Goal: Browse casually

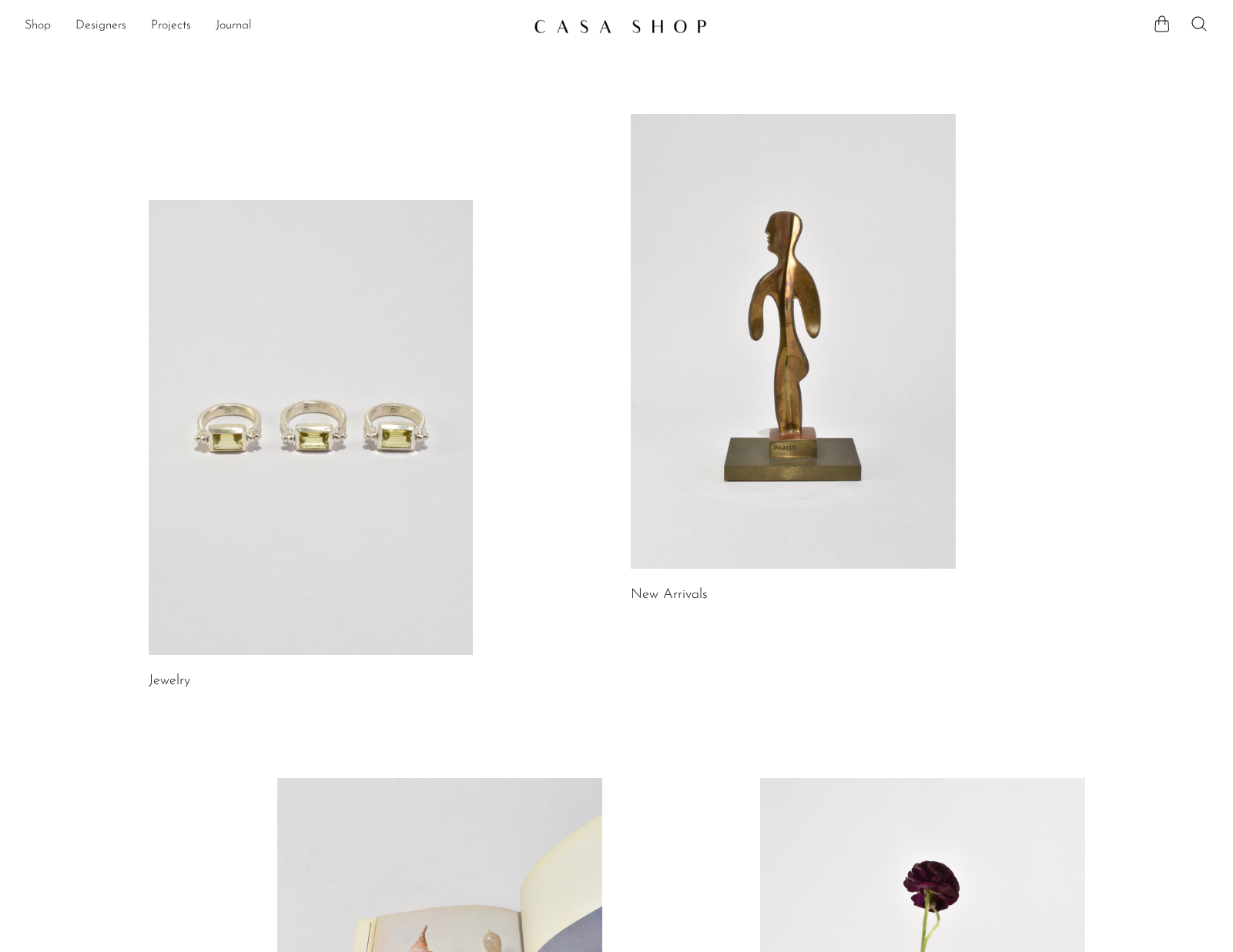
click at [42, 26] on link "Shop" at bounding box center [38, 26] width 26 height 20
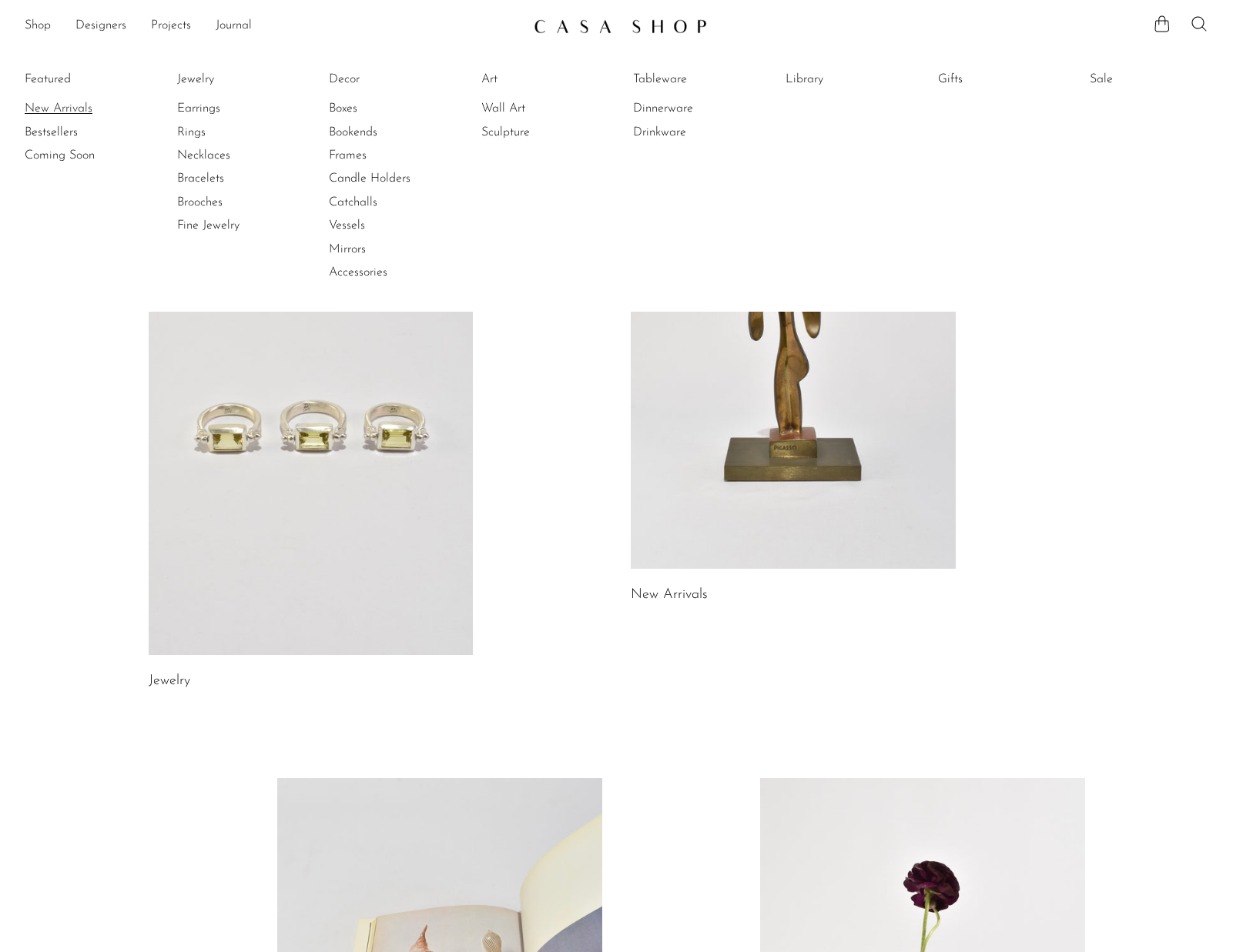
click at [80, 113] on link "New Arrivals" at bounding box center [82, 109] width 116 height 17
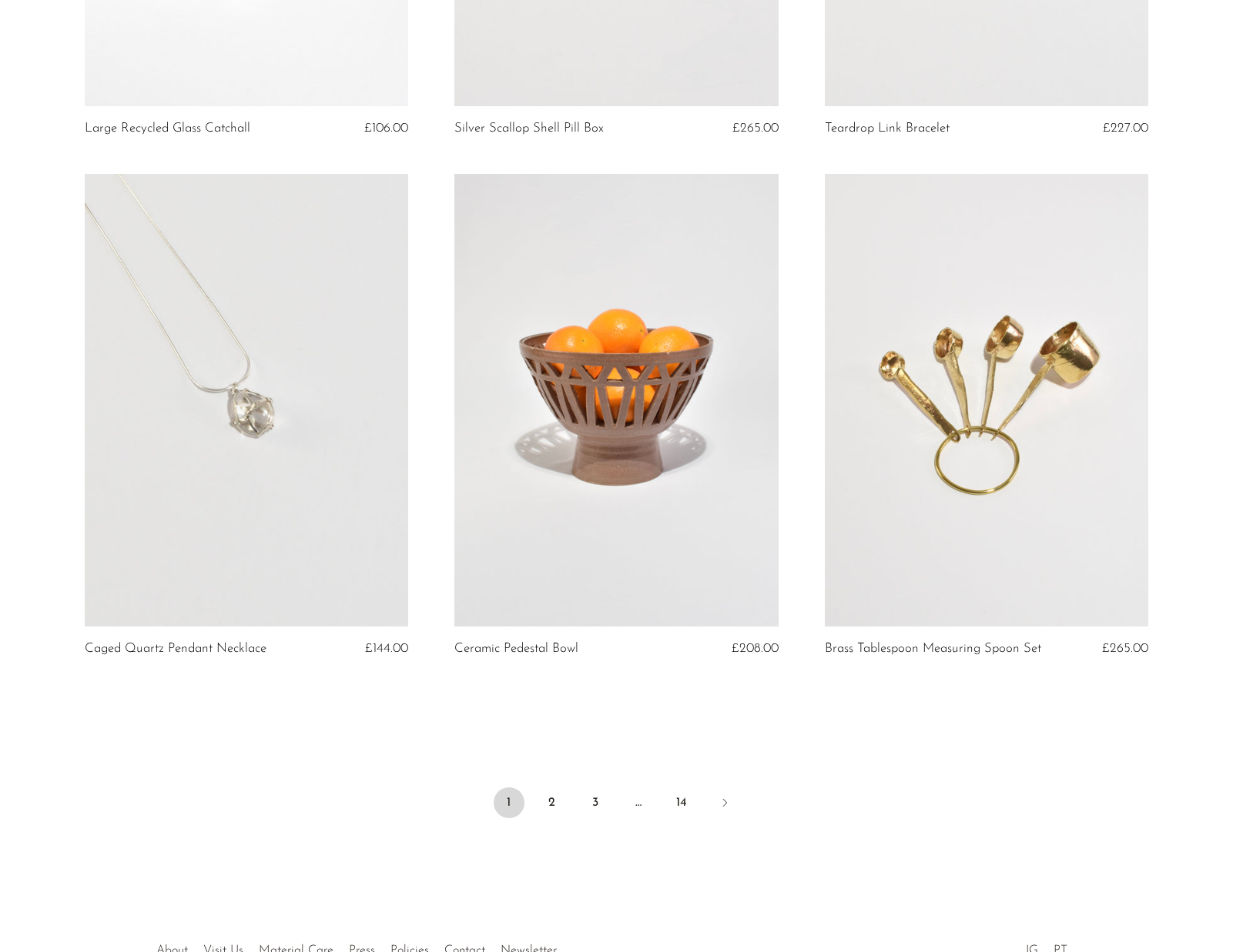
scroll to position [5813, 0]
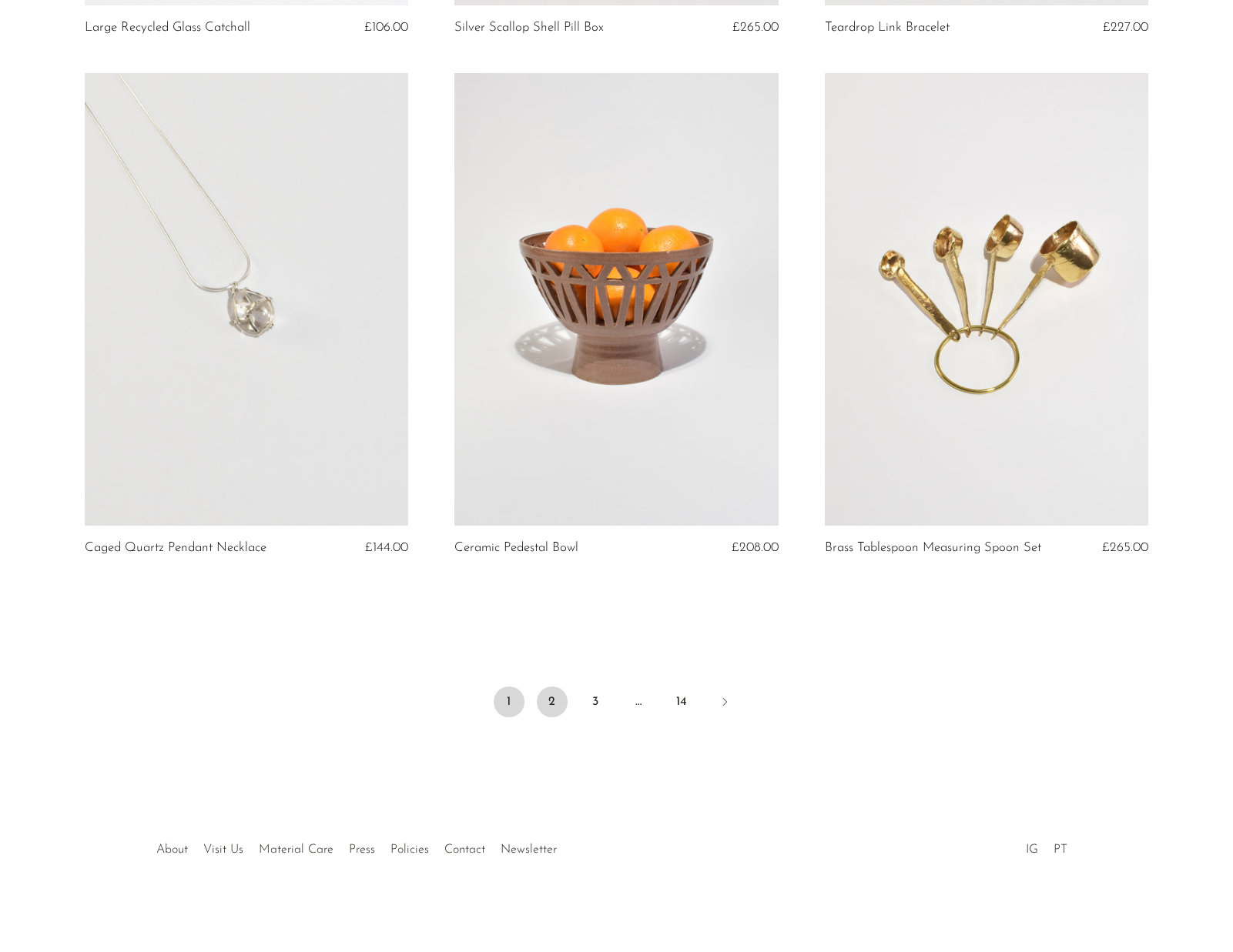
click at [543, 702] on link "2" at bounding box center [552, 702] width 31 height 31
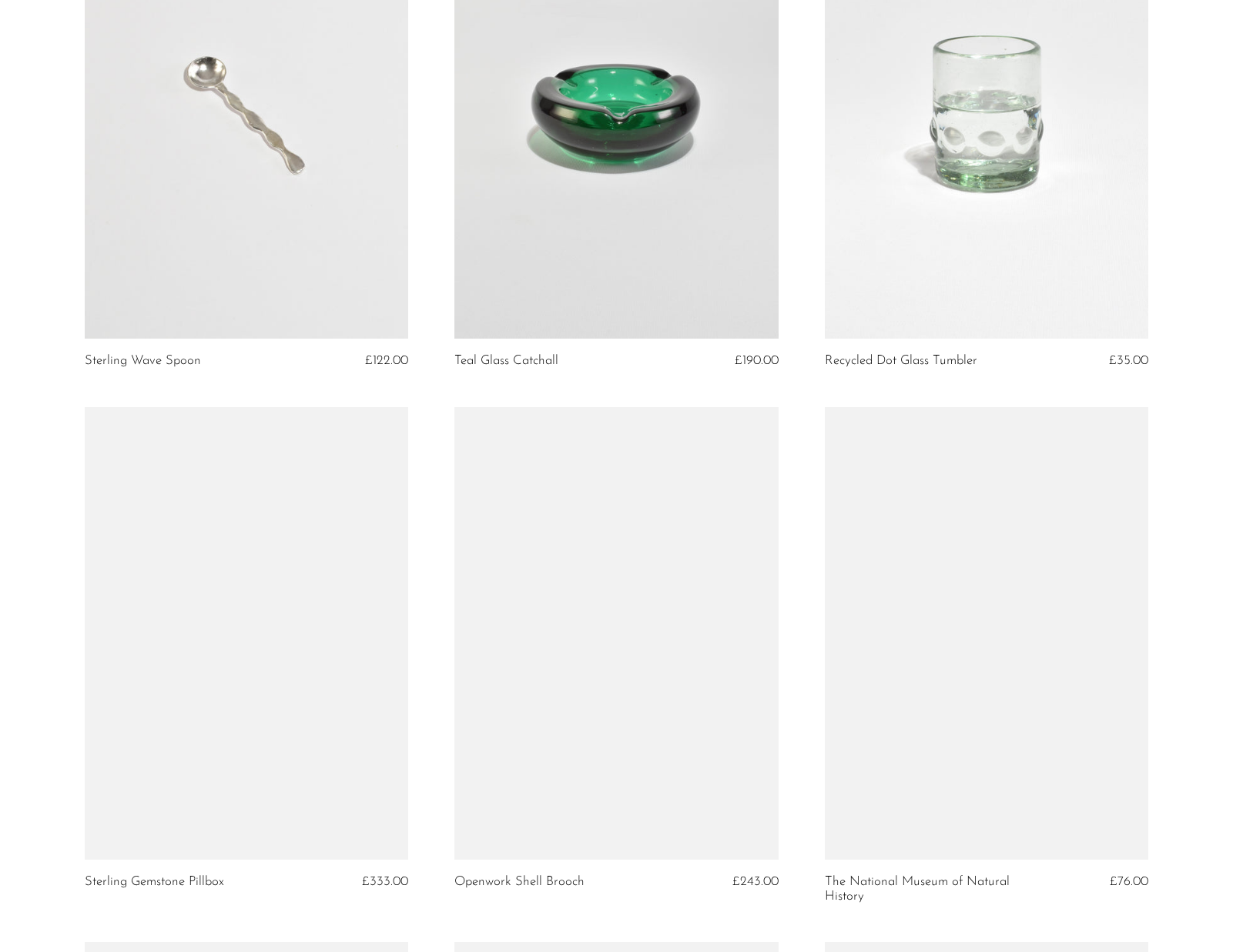
scroll to position [1878, 0]
